Goal: Information Seeking & Learning: Learn about a topic

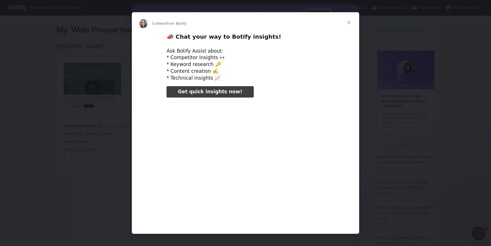
type input "105419"
click at [351, 24] on span "Close" at bounding box center [349, 22] width 20 height 20
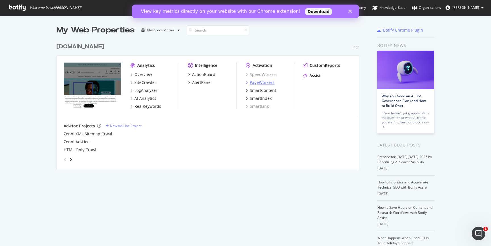
click at [264, 83] on div "PageWorkers" at bounding box center [262, 83] width 25 height 6
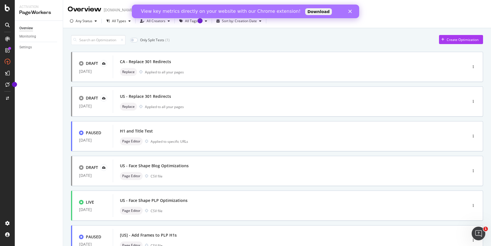
click at [351, 13] on div "View key metrics directly on your website with our Chrome extension! Download" at bounding box center [245, 11] width 227 height 9
click at [351, 11] on icon "Close" at bounding box center [350, 11] width 3 height 3
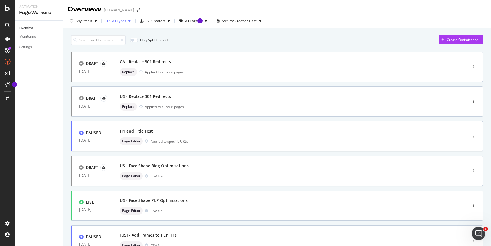
click at [129, 21] on icon "button" at bounding box center [130, 20] width 2 height 3
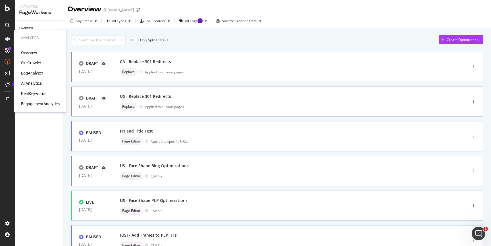
click at [38, 64] on div "SiteCrawler" at bounding box center [31, 63] width 20 height 6
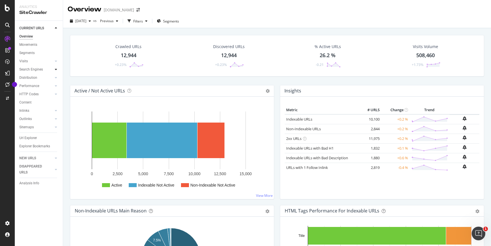
click at [57, 69] on icon at bounding box center [56, 69] width 2 height 3
click at [36, 95] on div "Conversion" at bounding box center [30, 94] width 17 height 6
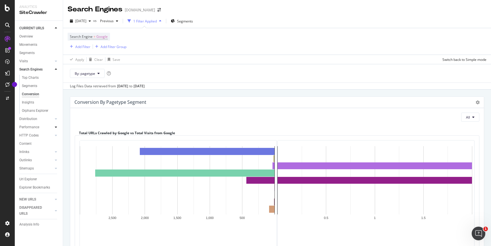
click at [55, 128] on icon at bounding box center [56, 126] width 2 height 3
click at [39, 93] on link "Top Charts" at bounding box center [40, 94] width 37 height 6
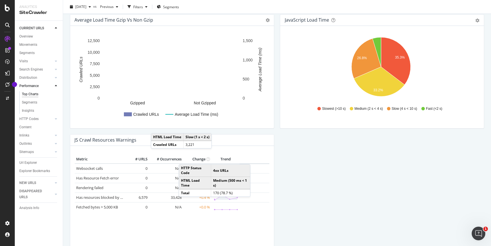
scroll to position [468, 0]
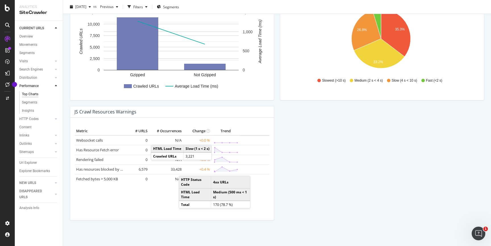
click at [57, 70] on div at bounding box center [56, 70] width 6 height 6
click at [35, 78] on div "Top Charts" at bounding box center [30, 78] width 17 height 6
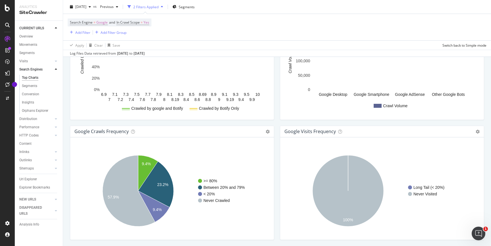
scroll to position [656, 0]
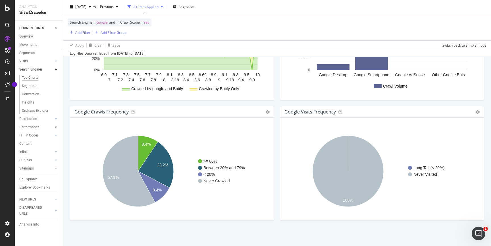
click at [55, 127] on icon at bounding box center [56, 126] width 2 height 3
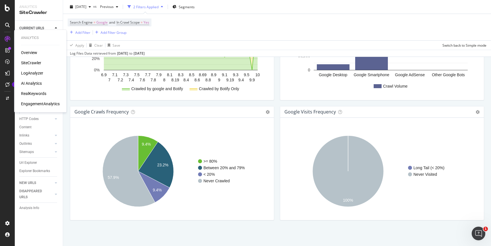
click at [40, 104] on div "EngagementAnalytics" at bounding box center [40, 104] width 39 height 6
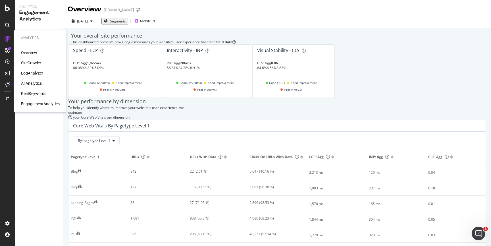
click at [34, 54] on div "Overview" at bounding box center [29, 53] width 16 height 6
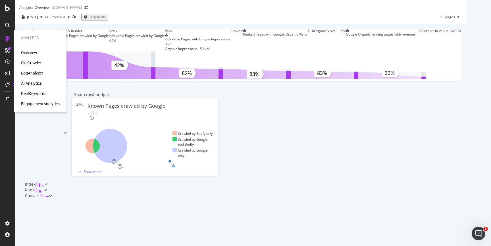
click at [26, 52] on div "Overview" at bounding box center [29, 53] width 16 height 6
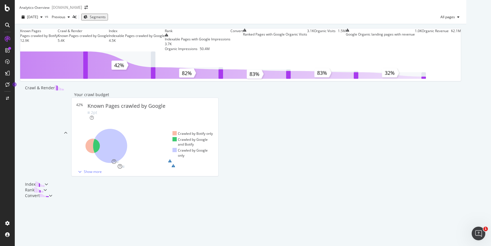
scroll to position [9, 0]
click at [462, 15] on div "button" at bounding box center [458, 16] width 7 height 3
click at [460, 15] on icon "button" at bounding box center [458, 16] width 2 height 3
click at [465, 35] on span "Indexable pages" at bounding box center [468, 33] width 34 height 5
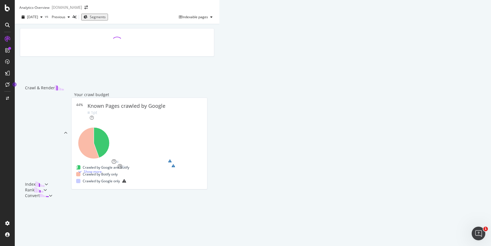
scroll to position [196, 0]
click at [47, 187] on div at bounding box center [44, 190] width 3 height 6
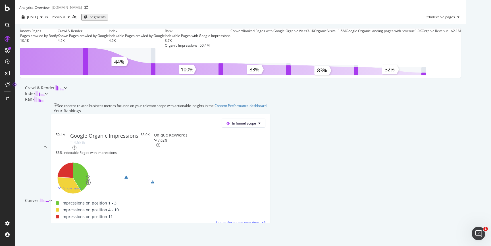
scroll to position [2, 0]
click at [67, 90] on icon at bounding box center [65, 87] width 3 height 3
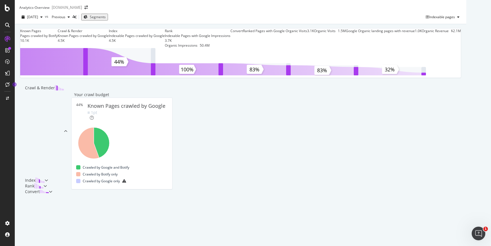
scroll to position [137, 0]
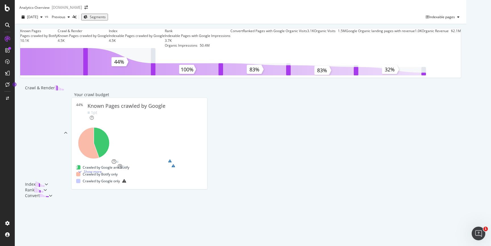
click at [8, 14] on div at bounding box center [7, 123] width 15 height 246
click at [8, 6] on icon at bounding box center [7, 8] width 5 height 7
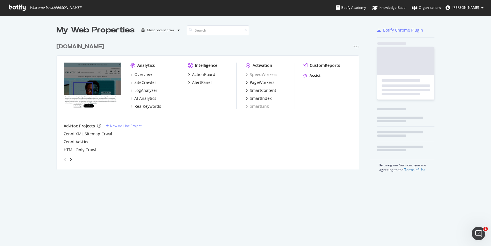
scroll to position [242, 483]
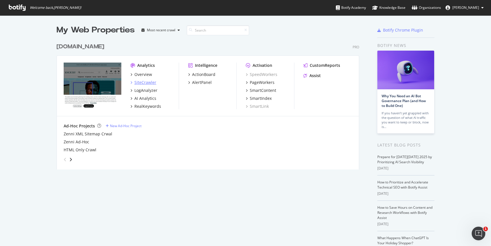
click at [135, 82] on div "SiteCrawler" at bounding box center [145, 83] width 22 height 6
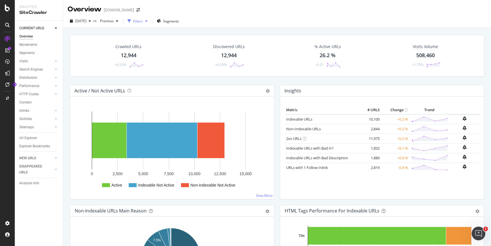
click at [148, 21] on icon "button" at bounding box center [146, 20] width 2 height 3
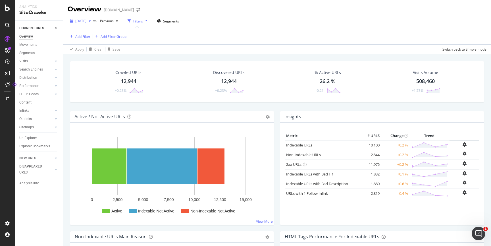
click at [91, 22] on icon "button" at bounding box center [90, 20] width 2 height 3
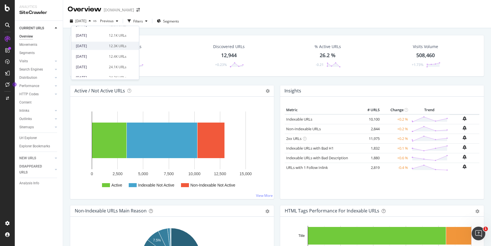
scroll to position [173, 0]
click at [95, 46] on div "2025 Jan. 24th" at bounding box center [91, 45] width 30 height 5
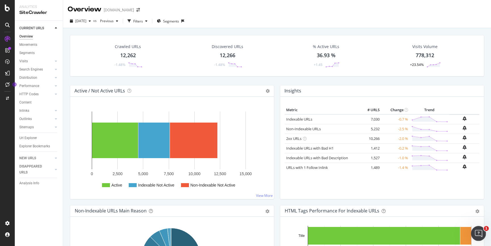
click at [482, 231] on icon "Open Intercom Messenger" at bounding box center [477, 232] width 9 height 9
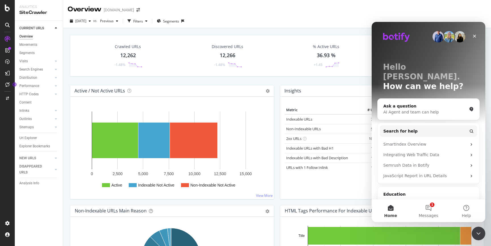
click at [365, 192] on div "Metric # URLS Change Trend Indexable URLs 7,030 -0.7 % Non-Indexable URLs 5,232…" at bounding box center [382, 150] width 195 height 89
click at [476, 36] on icon "Close" at bounding box center [475, 36] width 5 height 5
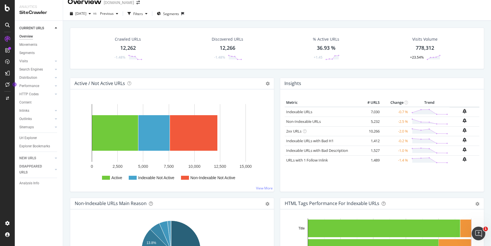
scroll to position [8, 0]
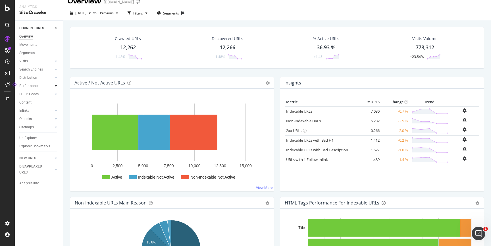
click at [56, 86] on icon at bounding box center [56, 85] width 2 height 3
click at [34, 112] on link "Insights" at bounding box center [40, 111] width 37 height 6
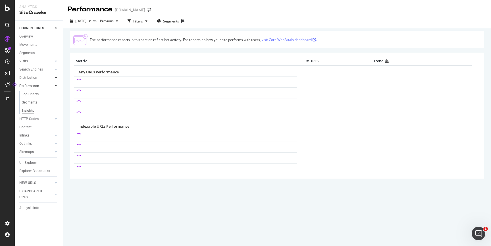
click at [56, 78] on icon at bounding box center [56, 77] width 2 height 3
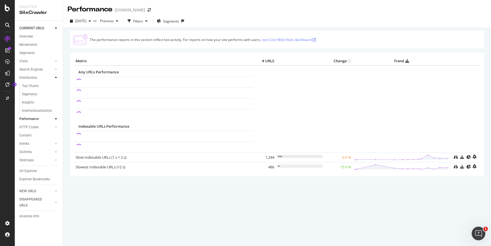
click at [56, 78] on icon at bounding box center [56, 77] width 2 height 3
click at [56, 61] on icon at bounding box center [56, 60] width 2 height 3
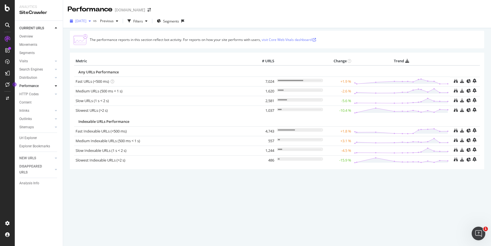
click at [91, 21] on icon "button" at bounding box center [90, 20] width 2 height 3
click at [206, 187] on div "The performance reports in this section reflect bot activity. For reports on ho…" at bounding box center [277, 110] width 415 height 158
click at [203, 184] on div "The performance reports in this section reflect bot activity. For reports on ho…" at bounding box center [277, 110] width 415 height 158
click at [93, 22] on div "button" at bounding box center [89, 20] width 7 height 3
click at [96, 41] on div "[DATE]" at bounding box center [91, 41] width 30 height 5
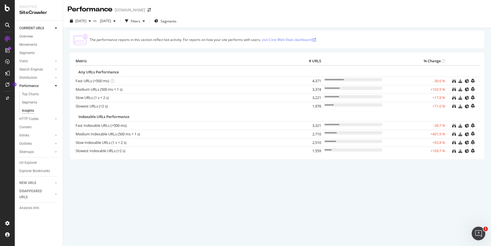
click at [345, 174] on div "The performance reports in this section reflect bot activity. For reports on ho…" at bounding box center [277, 105] width 415 height 148
click at [455, 126] on icon at bounding box center [454, 126] width 4 height 4
click at [171, 176] on div "The performance reports in this section reflect bot activity. For reports on ho…" at bounding box center [277, 105] width 415 height 148
click at [455, 98] on icon at bounding box center [454, 98] width 4 height 4
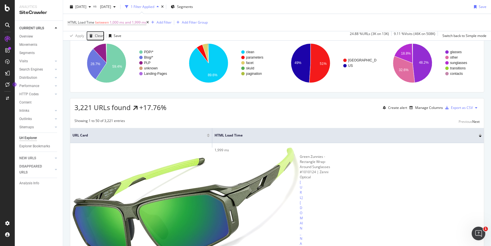
scroll to position [55, 0]
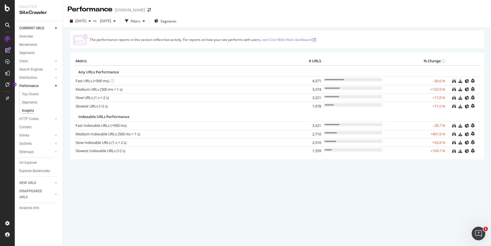
click at [308, 164] on div "The performance reports in this section reflect bot activity. For reports on ho…" at bounding box center [277, 105] width 415 height 148
click at [454, 150] on icon at bounding box center [454, 151] width 4 height 4
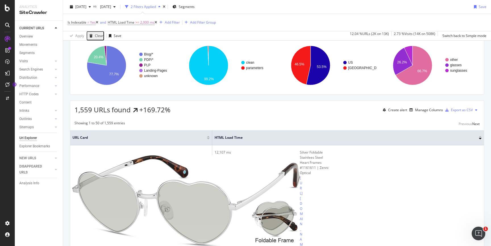
scroll to position [32, 0]
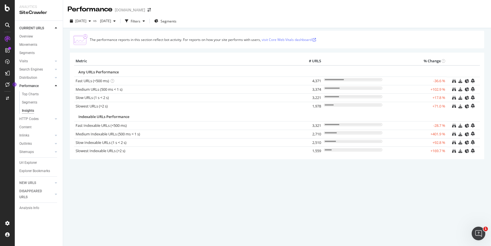
click at [172, 184] on div "The performance reports in this section reflect bot activity. For reports on ho…" at bounding box center [277, 137] width 428 height 218
click at [217, 211] on div "The performance reports in this section reflect bot activity. For reports on ho…" at bounding box center [277, 137] width 428 height 218
click at [57, 87] on icon at bounding box center [56, 85] width 2 height 3
click at [91, 178] on div "The performance reports in this section reflect bot activity. For reports on ho…" at bounding box center [277, 105] width 415 height 148
